Goal: Check status: Check status

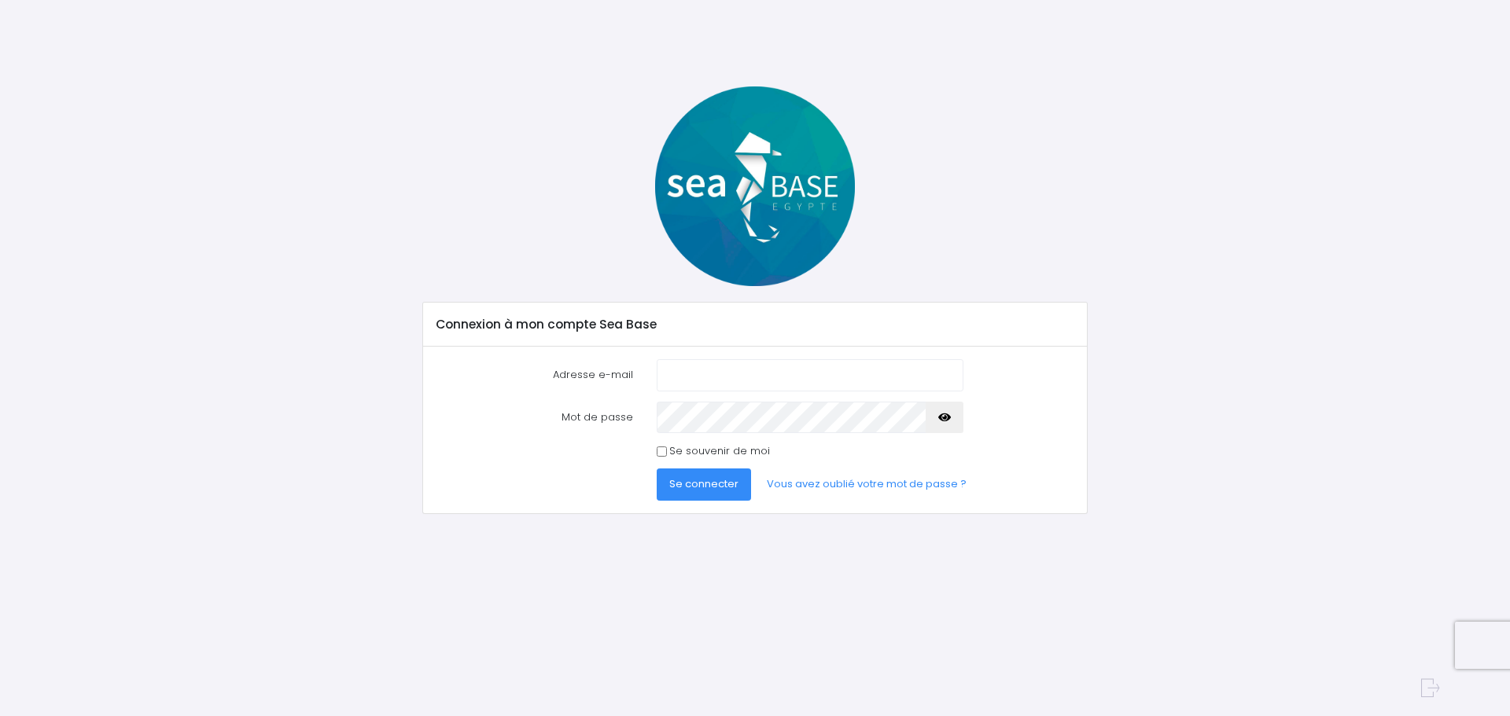
type input "hugues6659@gmail.com"
click at [661, 454] on input "Se souvenir de moi" at bounding box center [662, 452] width 10 height 10
checkbox input "true"
click at [701, 482] on span "Se connecter" at bounding box center [703, 484] width 69 height 15
click at [703, 491] on span "Se connecter" at bounding box center [703, 484] width 69 height 15
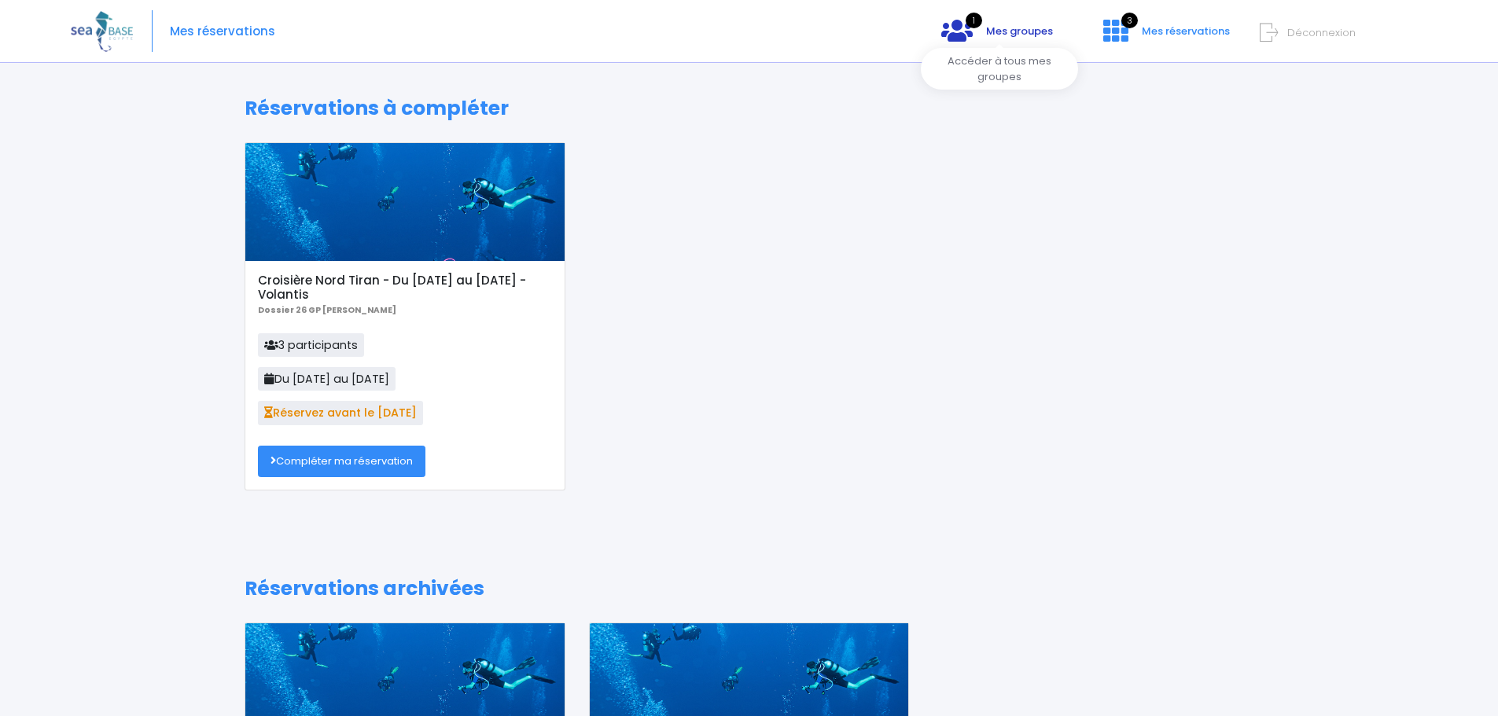
click at [964, 34] on icon at bounding box center [956, 30] width 31 height 25
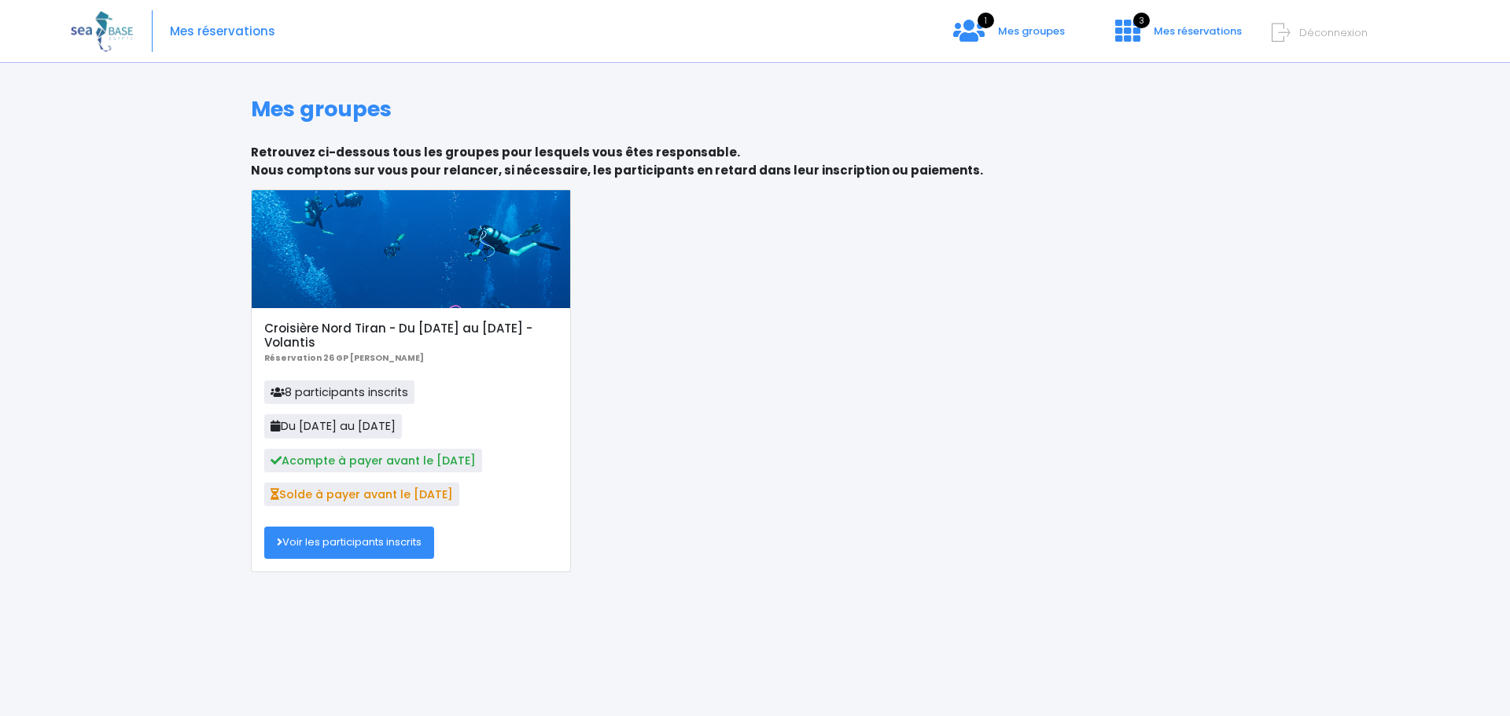
click at [337, 545] on link "Voir les participants inscrits" at bounding box center [349, 542] width 170 height 31
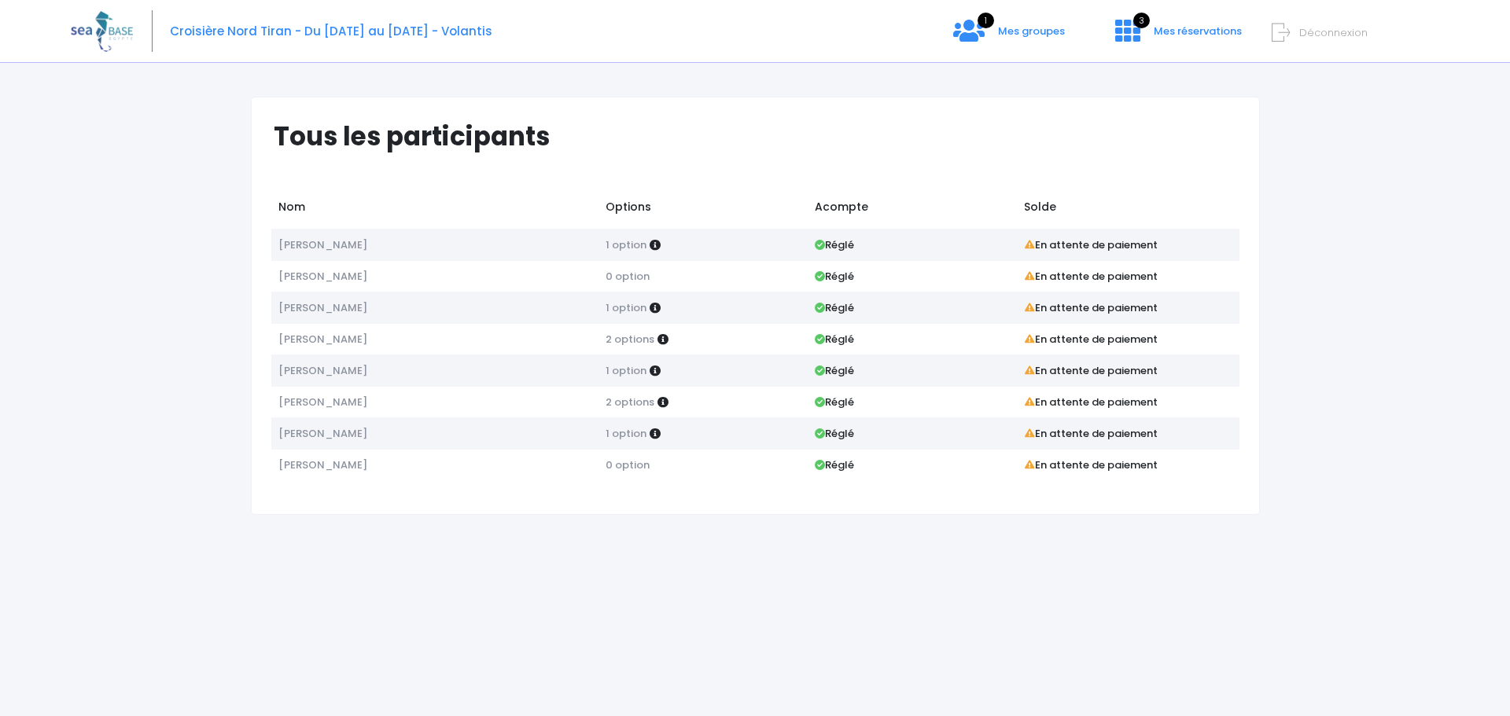
click at [210, 41] on div "Croisière Nord Tiran - Du 31/10/26 au 07/11/26 - Volantis 1 Mes groupes 3" at bounding box center [743, 31] width 1345 height 63
click at [211, 31] on span "Croisière Nord Tiran - Du [DATE] au [DATE] - Volantis" at bounding box center [331, 31] width 322 height 17
click at [1225, 34] on span "Mes réservations" at bounding box center [1198, 31] width 88 height 15
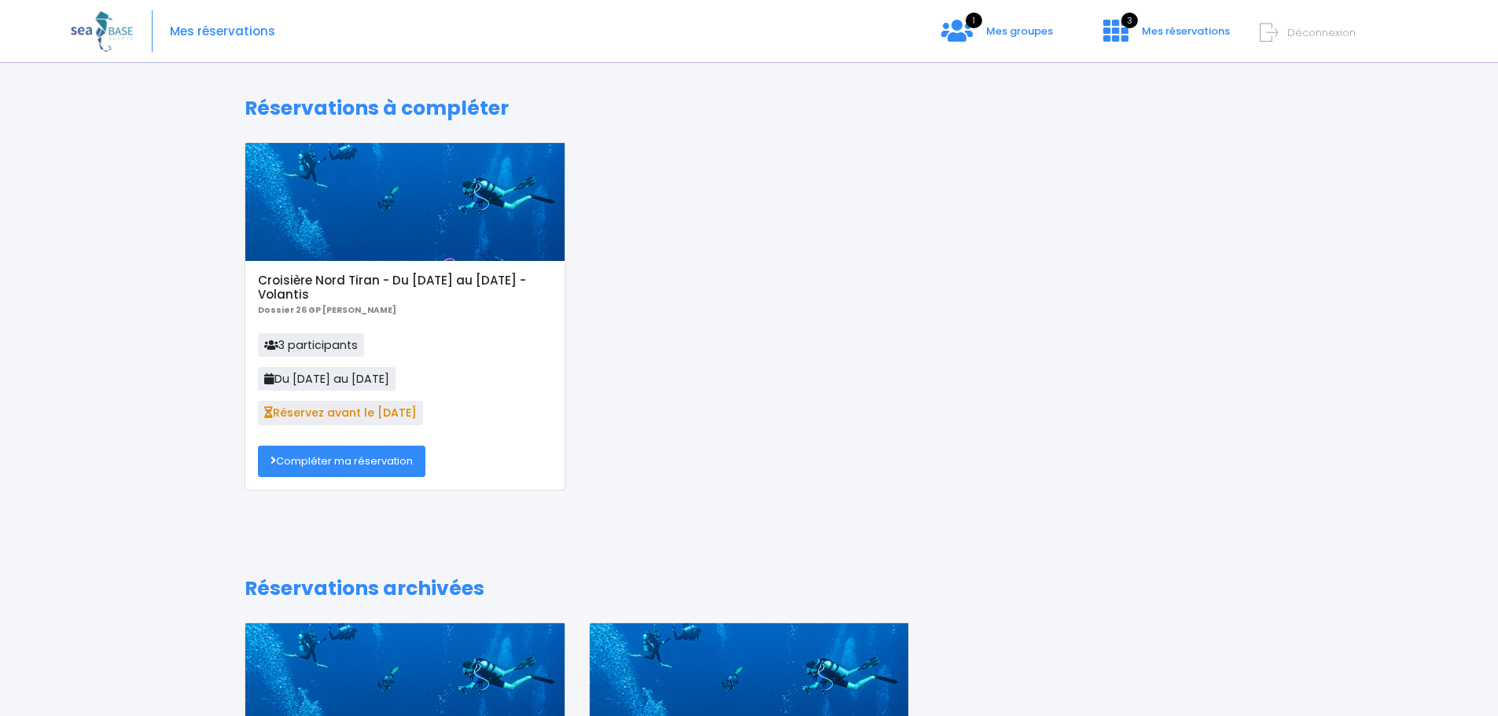
click at [98, 28] on img at bounding box center [102, 31] width 62 height 40
click at [75, 36] on img at bounding box center [102, 31] width 62 height 40
